Goal: Use online tool/utility: Utilize a website feature to perform a specific function

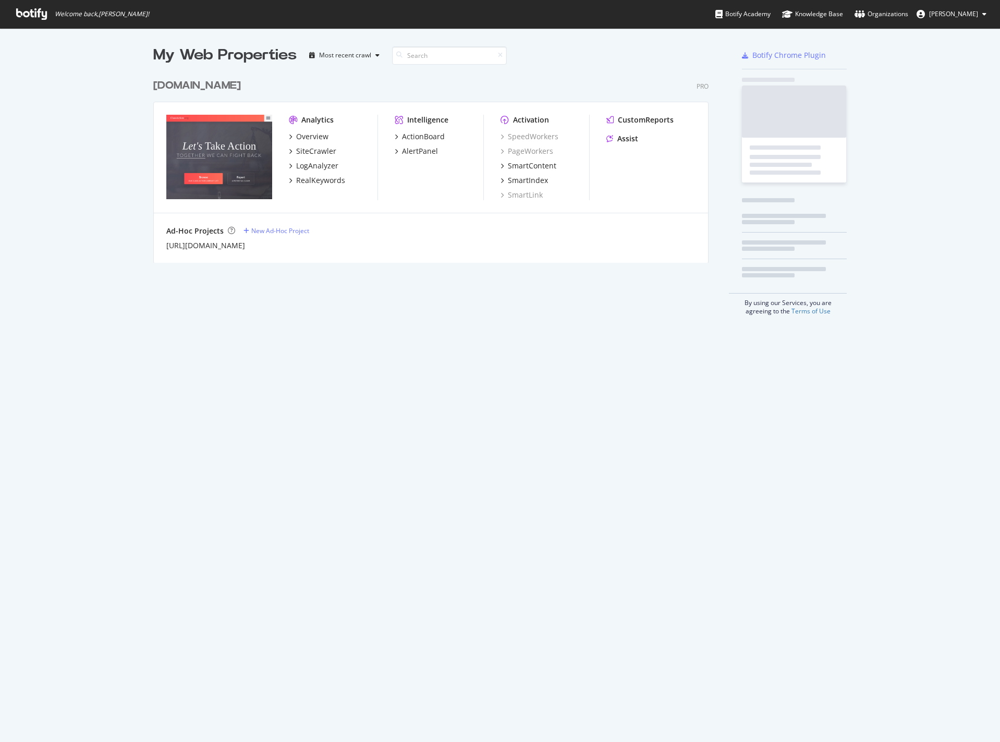
scroll to position [734, 984]
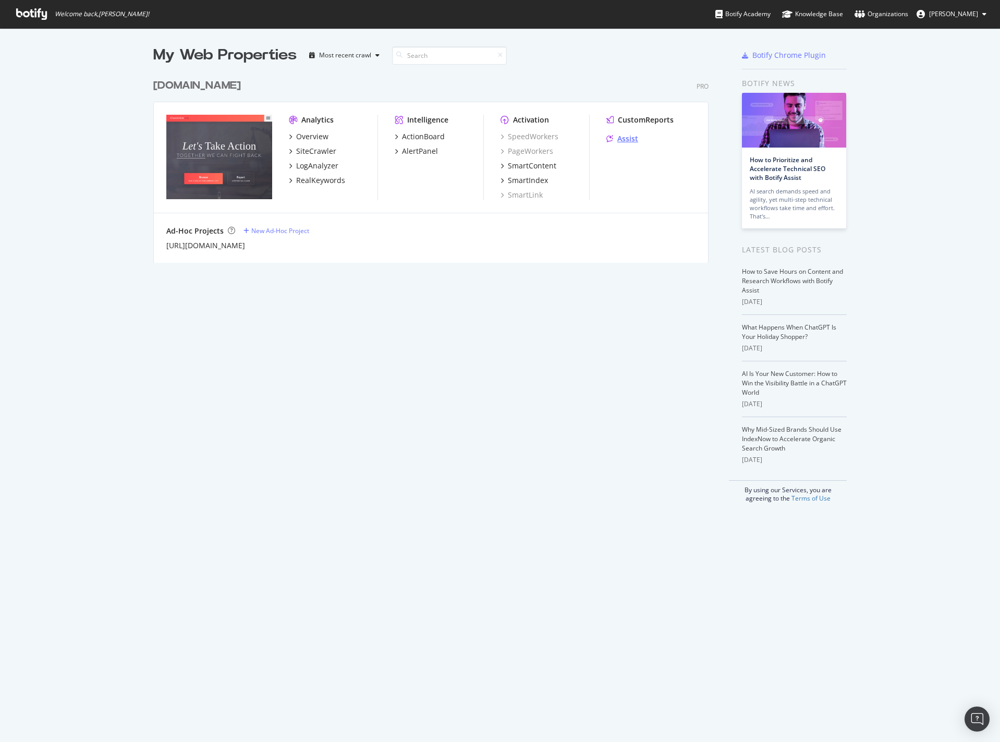
click at [623, 136] on div "Assist" at bounding box center [627, 138] width 21 height 10
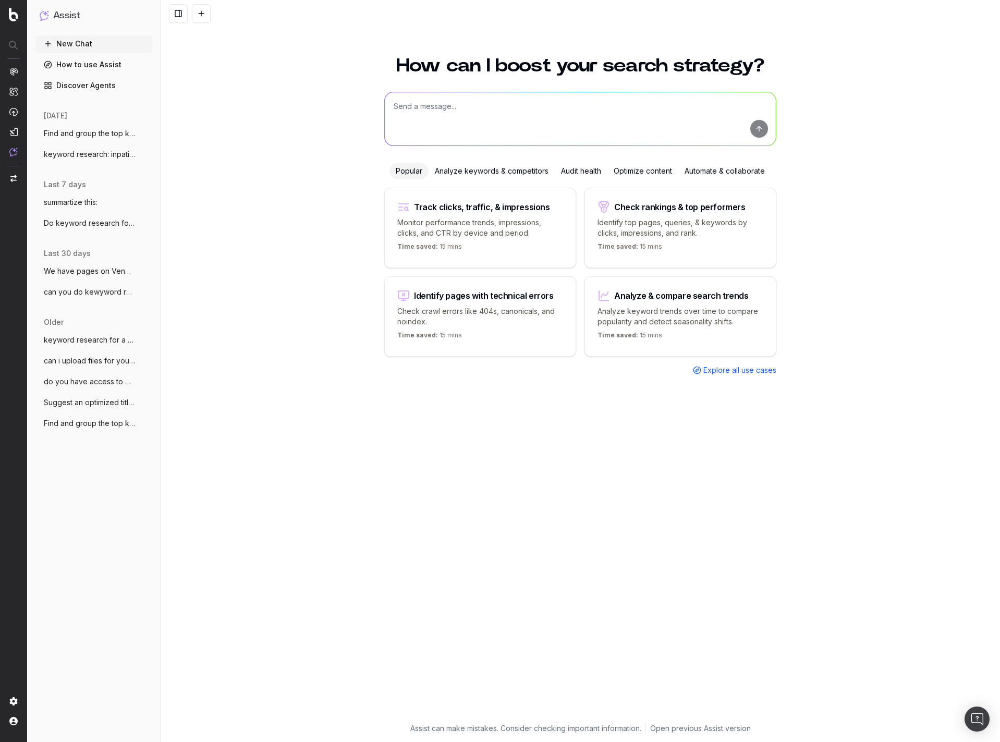
click at [92, 131] on span "Find and group the top keywords for sta" at bounding box center [90, 133] width 92 height 10
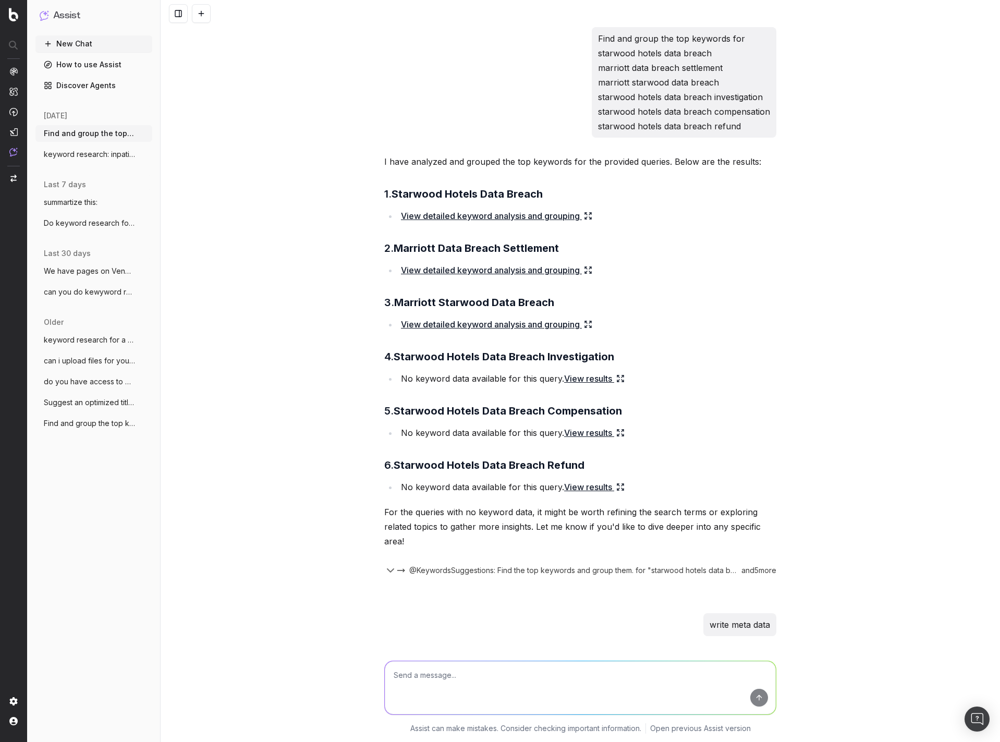
scroll to position [2729, 0]
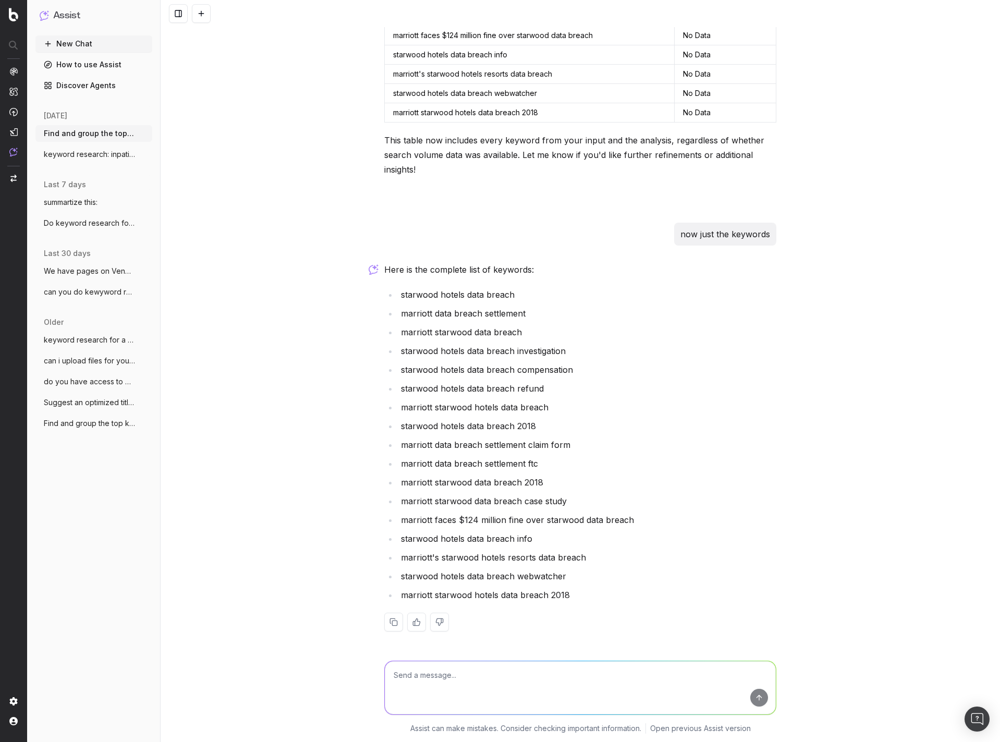
click at [89, 149] on button "keyword research: inpatient rehab" at bounding box center [93, 154] width 117 height 17
